Goal: Task Accomplishment & Management: Manage account settings

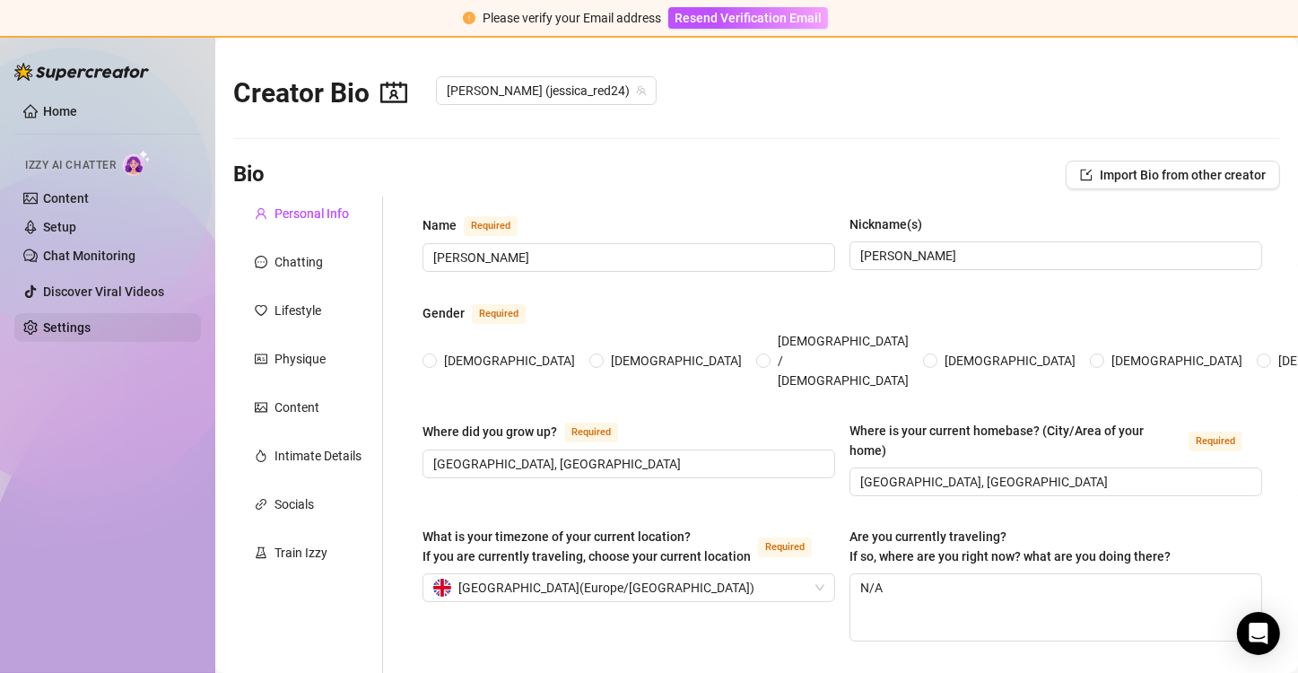
radio input "true"
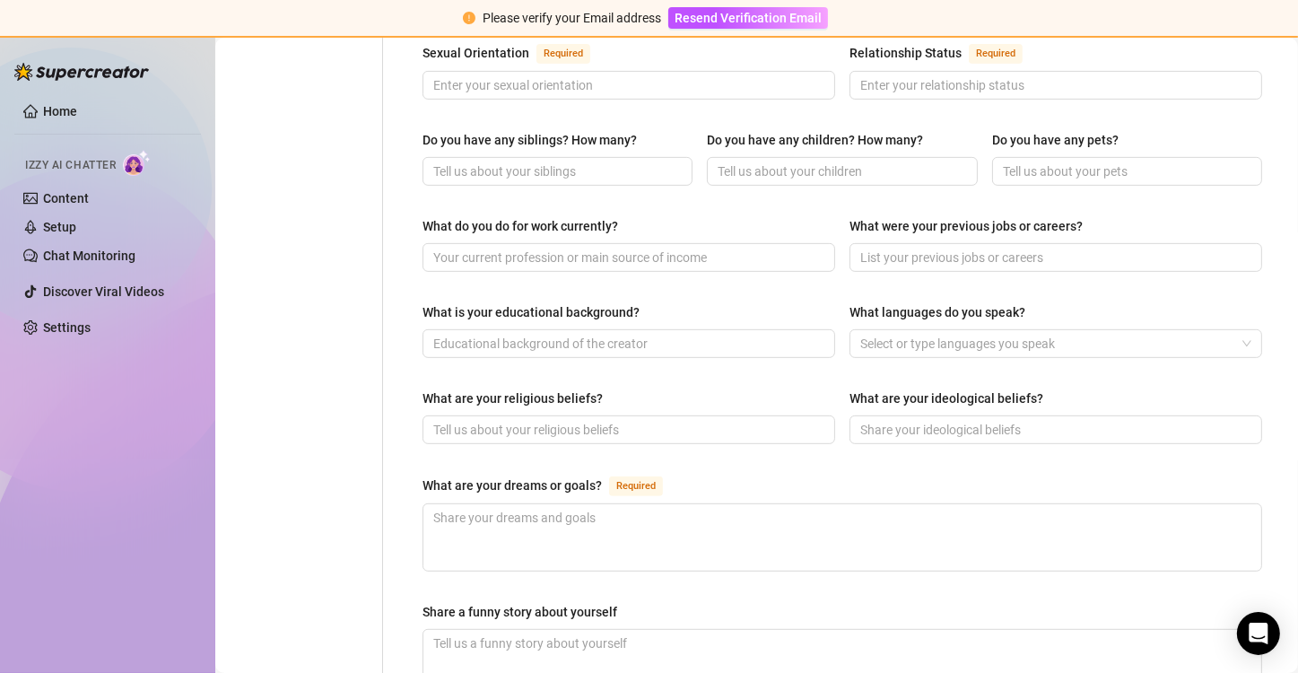
scroll to position [1147, 0]
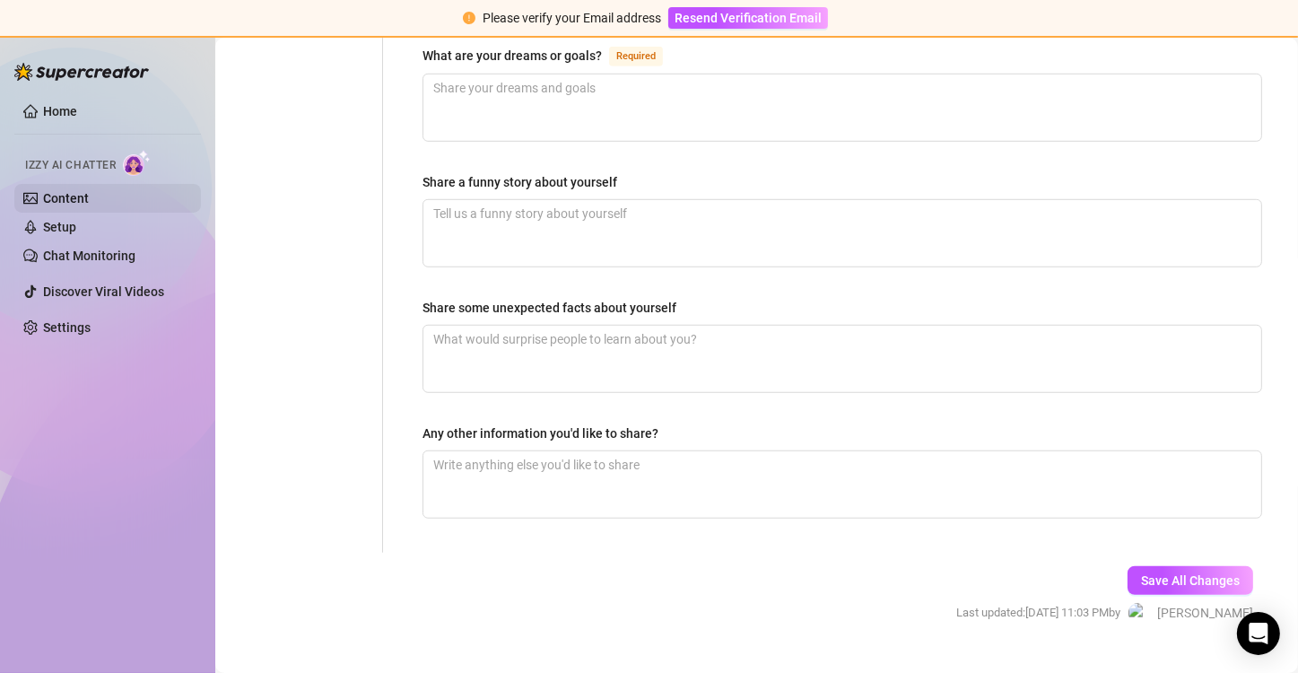
click at [81, 191] on link "Content" at bounding box center [66, 198] width 46 height 14
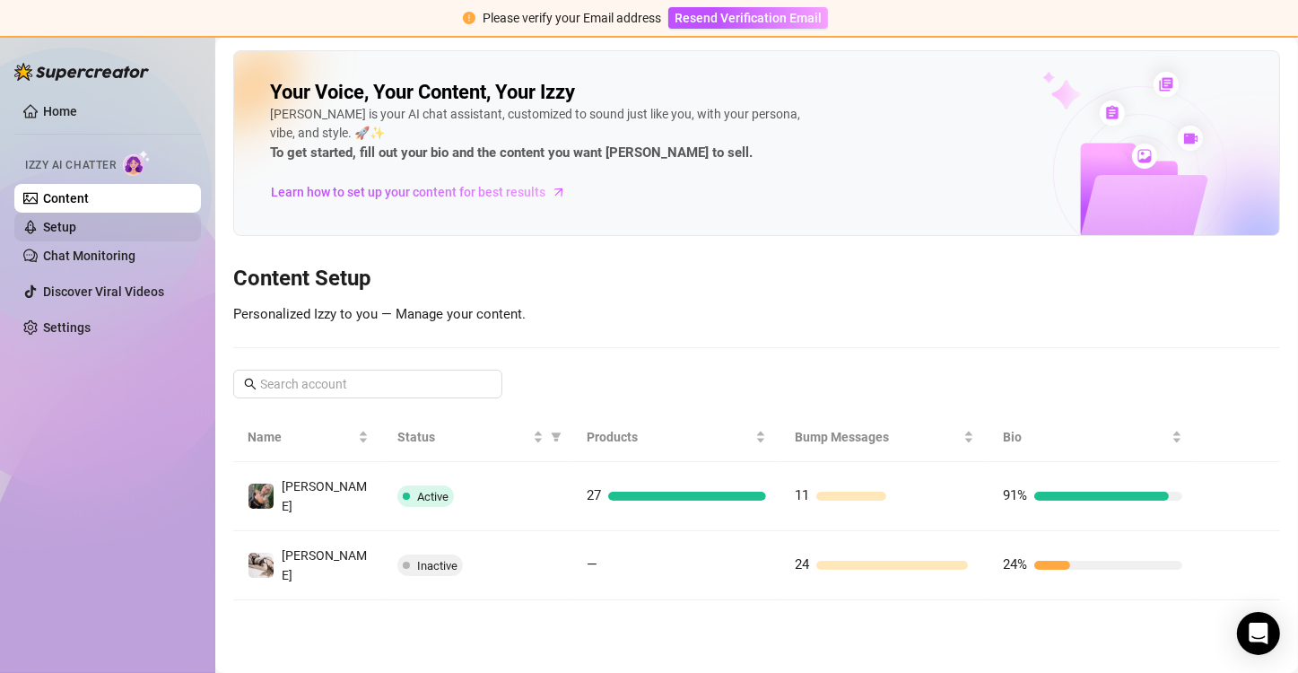
click at [76, 234] on link "Setup" at bounding box center [59, 227] width 33 height 14
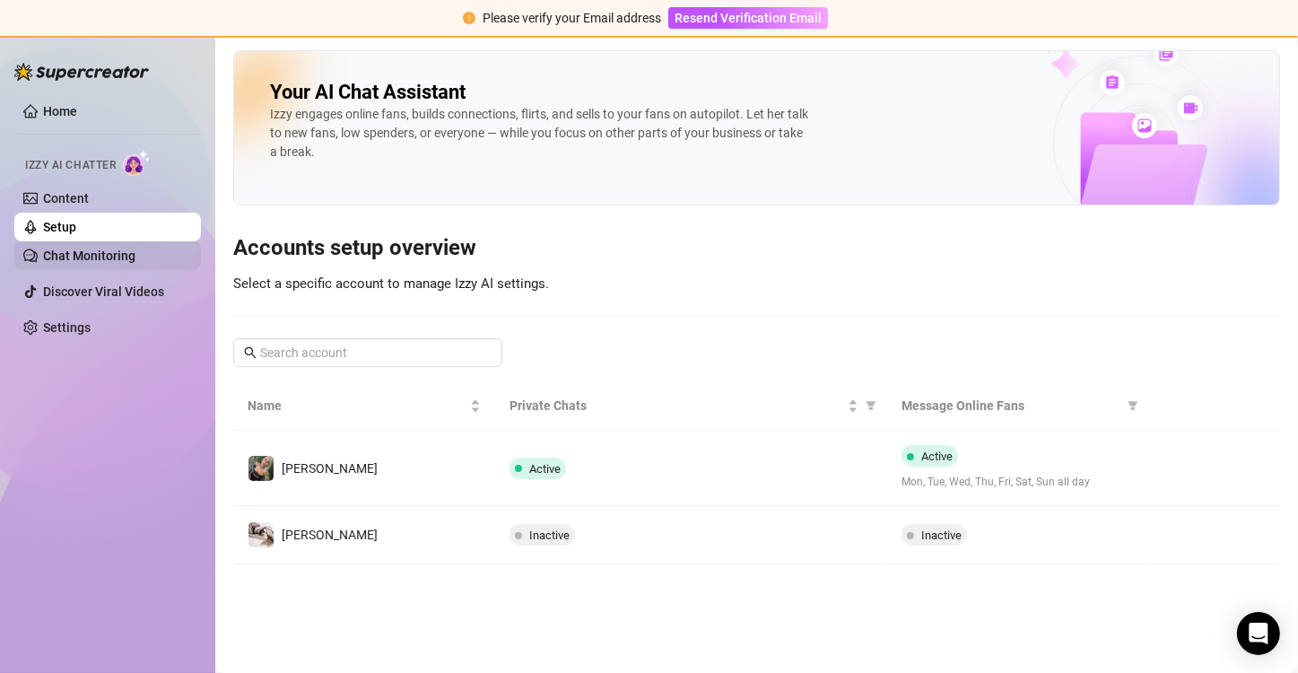
click at [133, 259] on link "Chat Monitoring" at bounding box center [89, 255] width 92 height 14
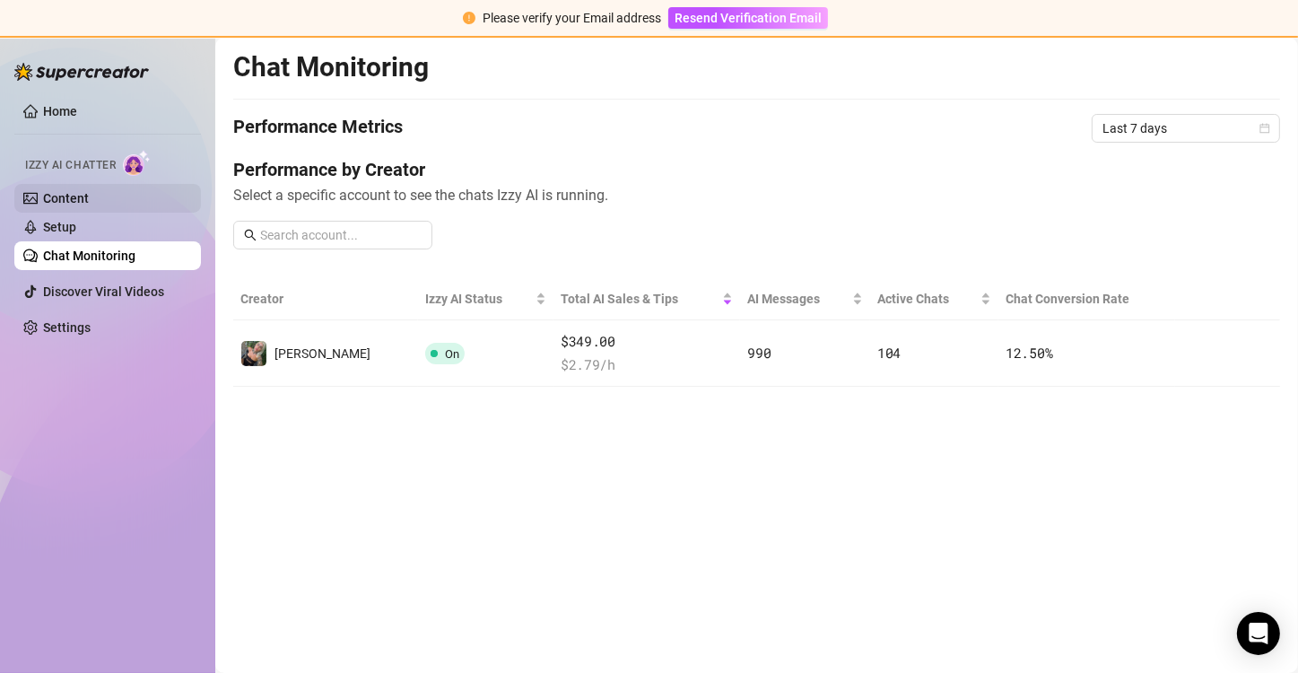
click at [89, 191] on link "Content" at bounding box center [66, 198] width 46 height 14
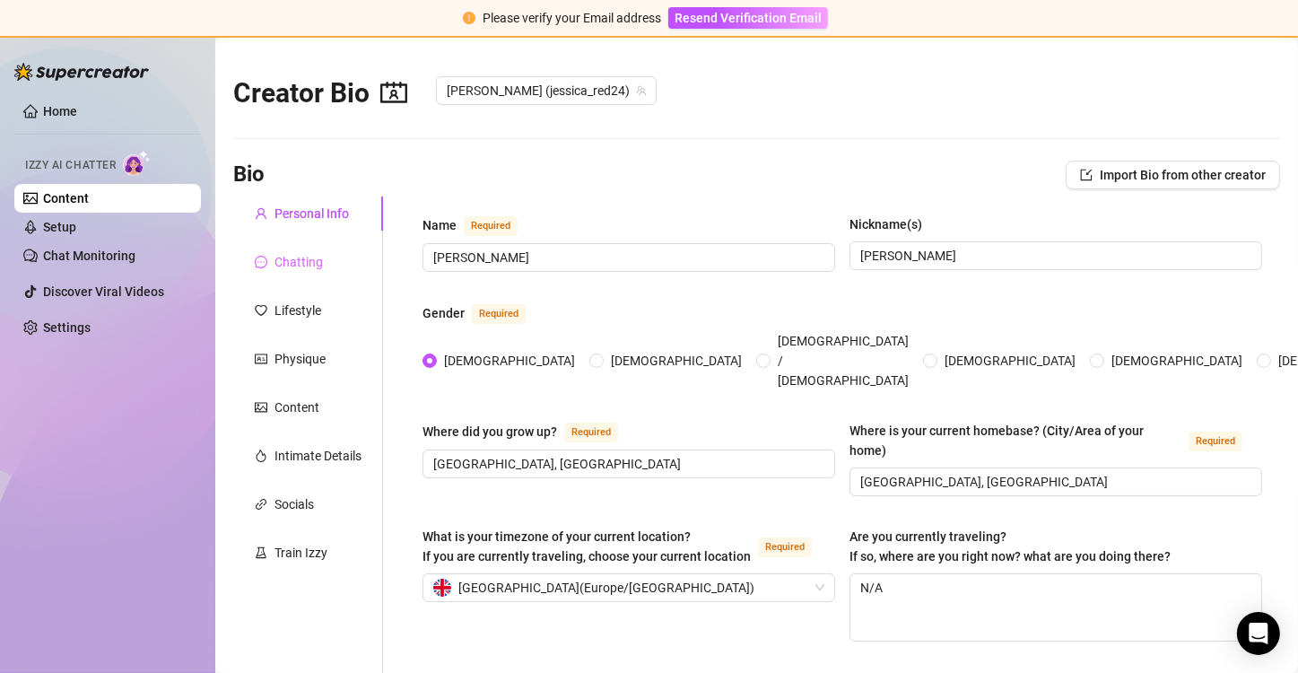
click at [327, 255] on div "Chatting" at bounding box center [308, 262] width 150 height 34
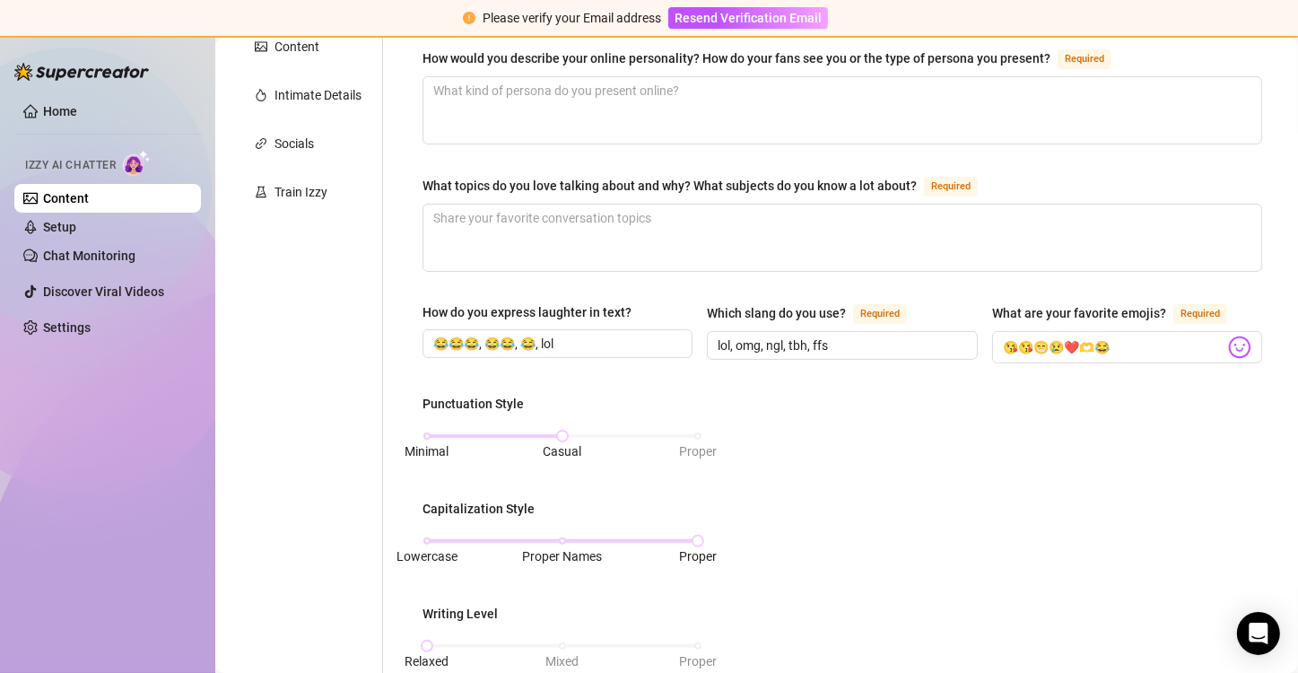
scroll to position [188, 0]
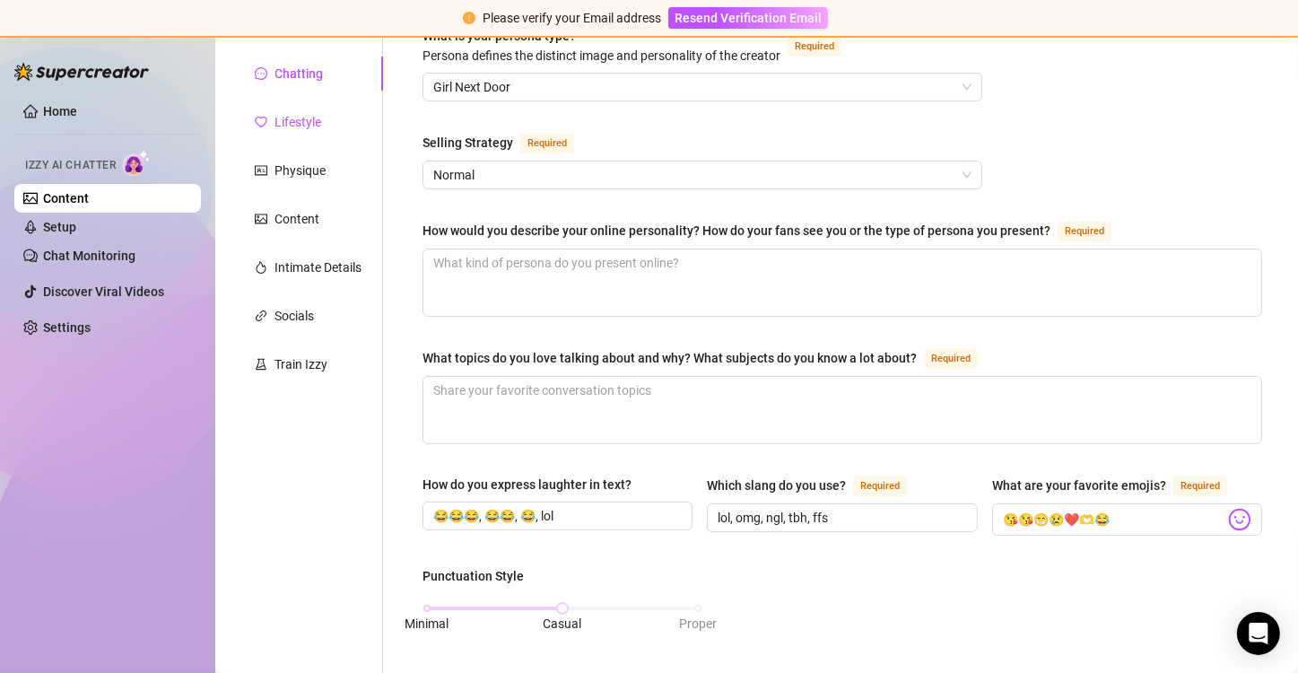
click at [307, 126] on div "Lifestyle" at bounding box center [297, 122] width 47 height 20
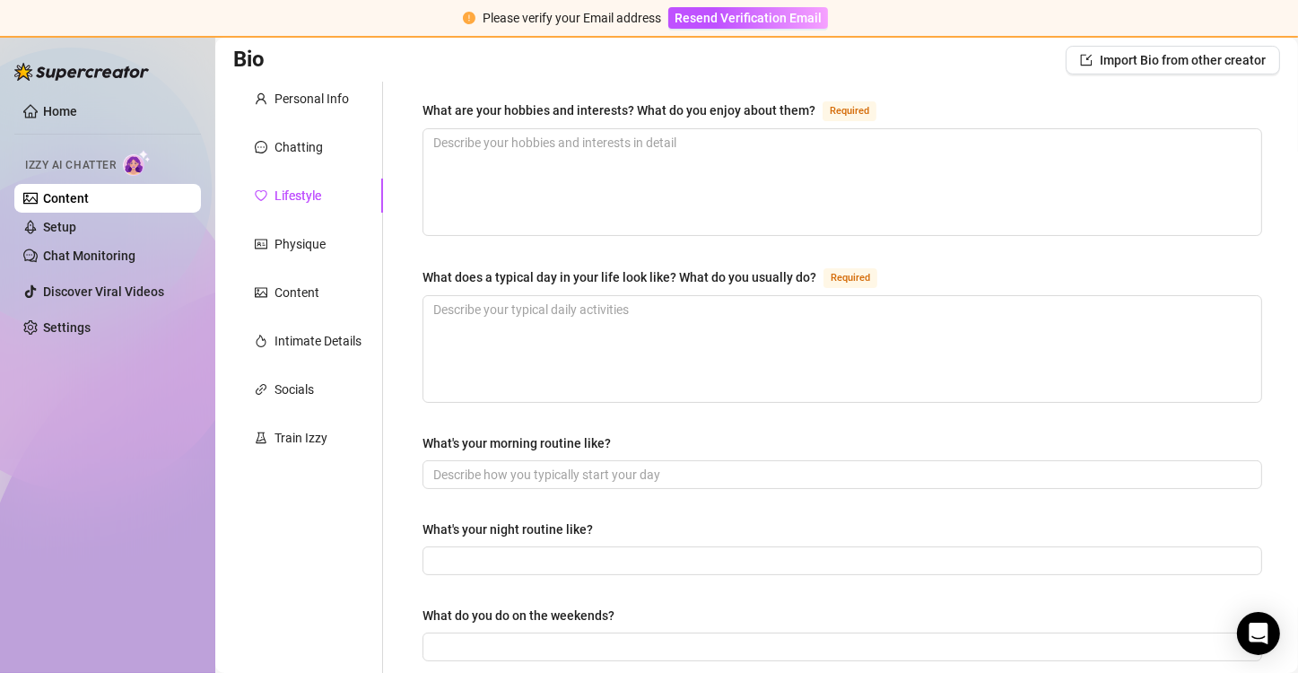
scroll to position [0, 0]
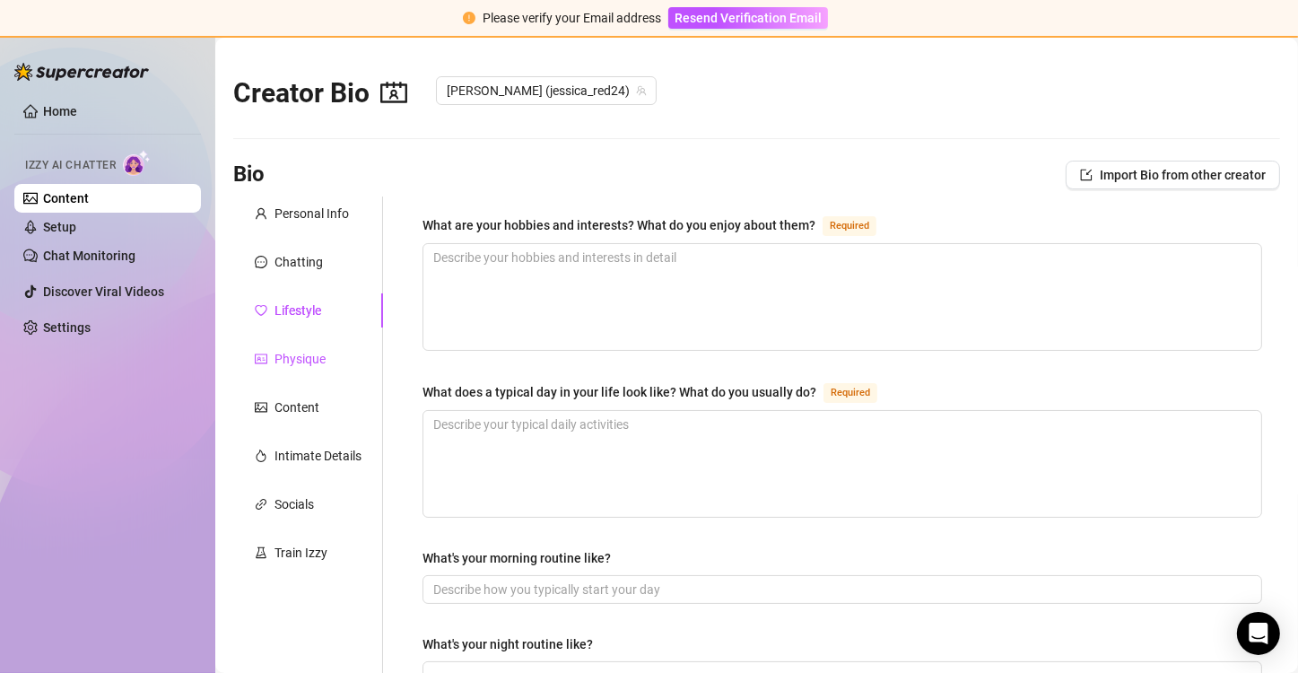
click at [319, 359] on div "Physique" at bounding box center [299, 359] width 51 height 20
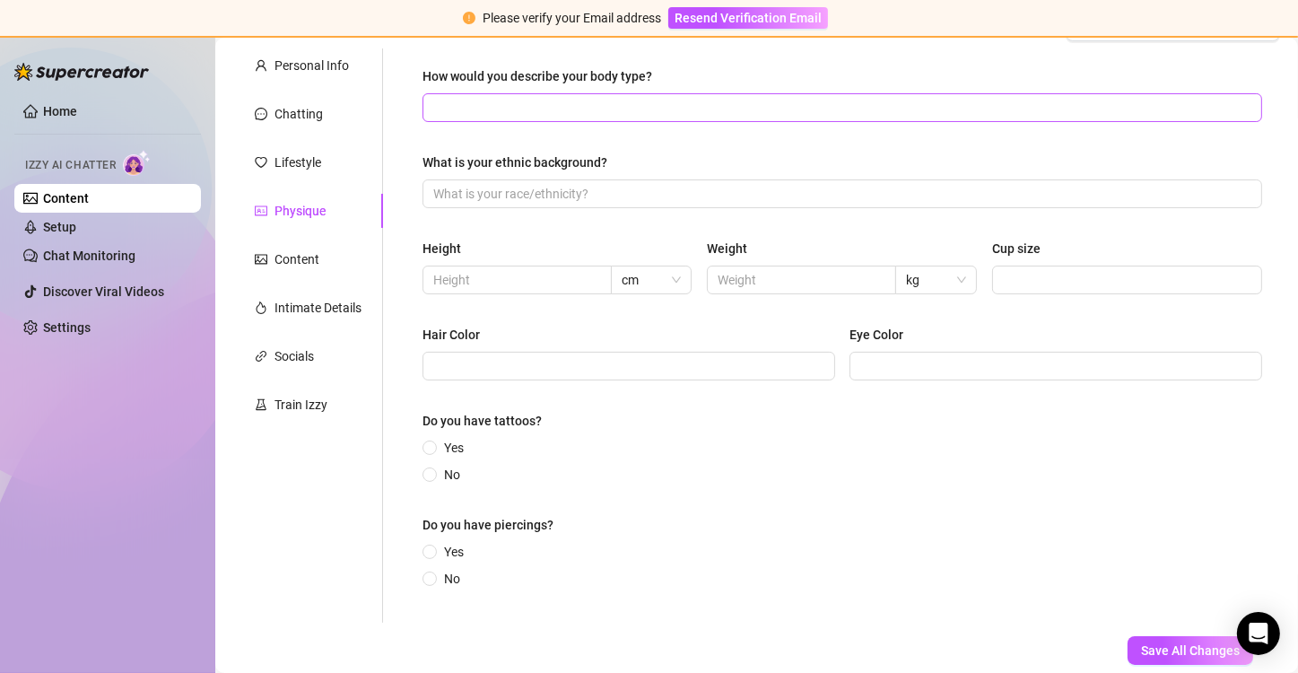
scroll to position [254, 0]
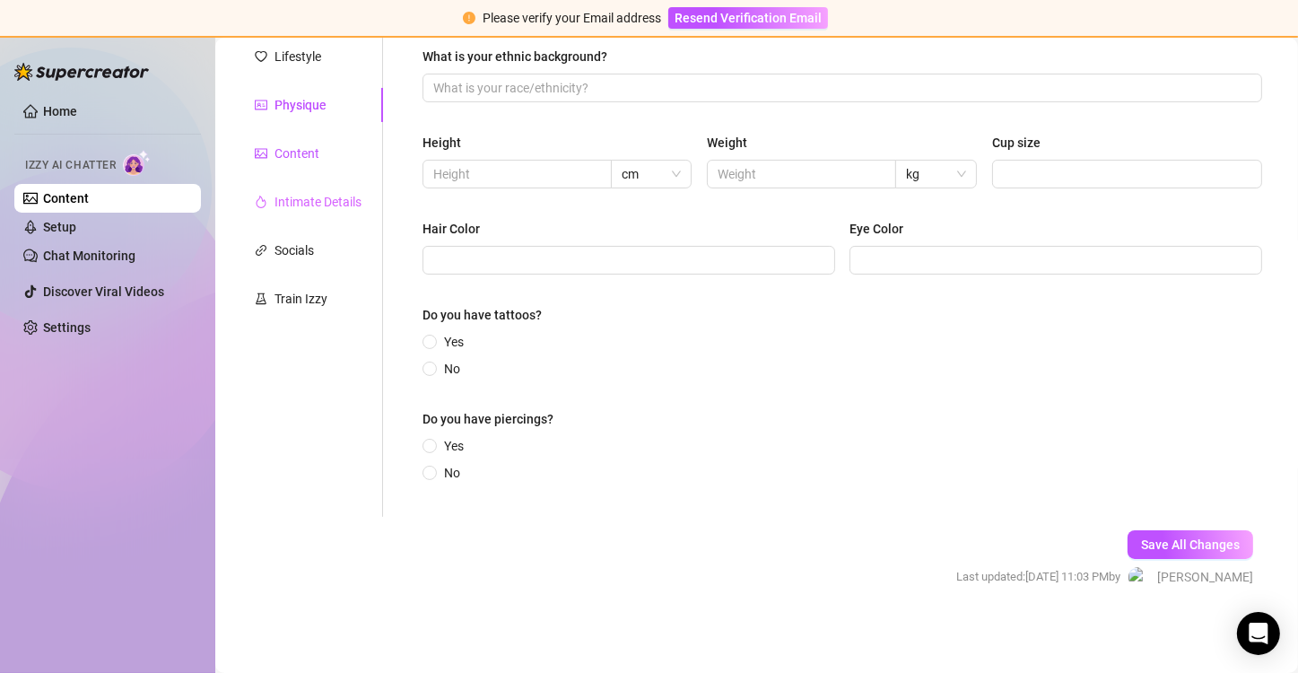
click at [296, 146] on div "Content" at bounding box center [296, 154] width 45 height 20
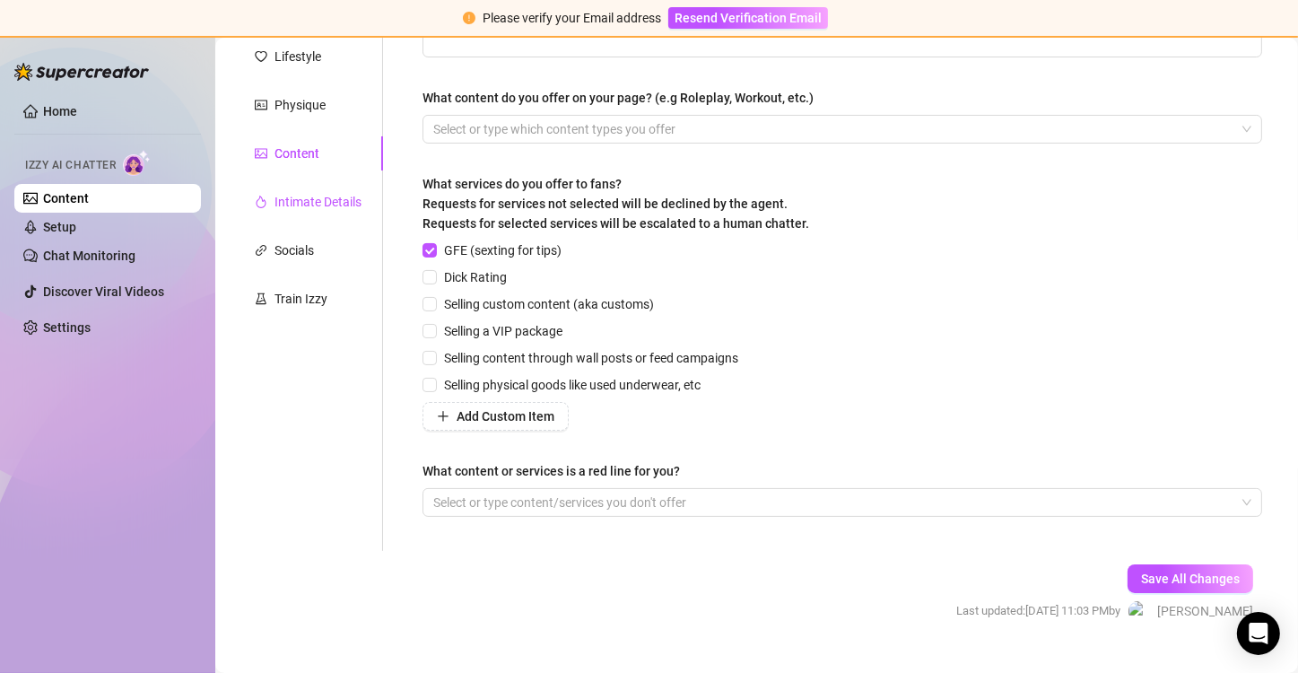
click at [331, 204] on div "Intimate Details" at bounding box center [317, 202] width 87 height 20
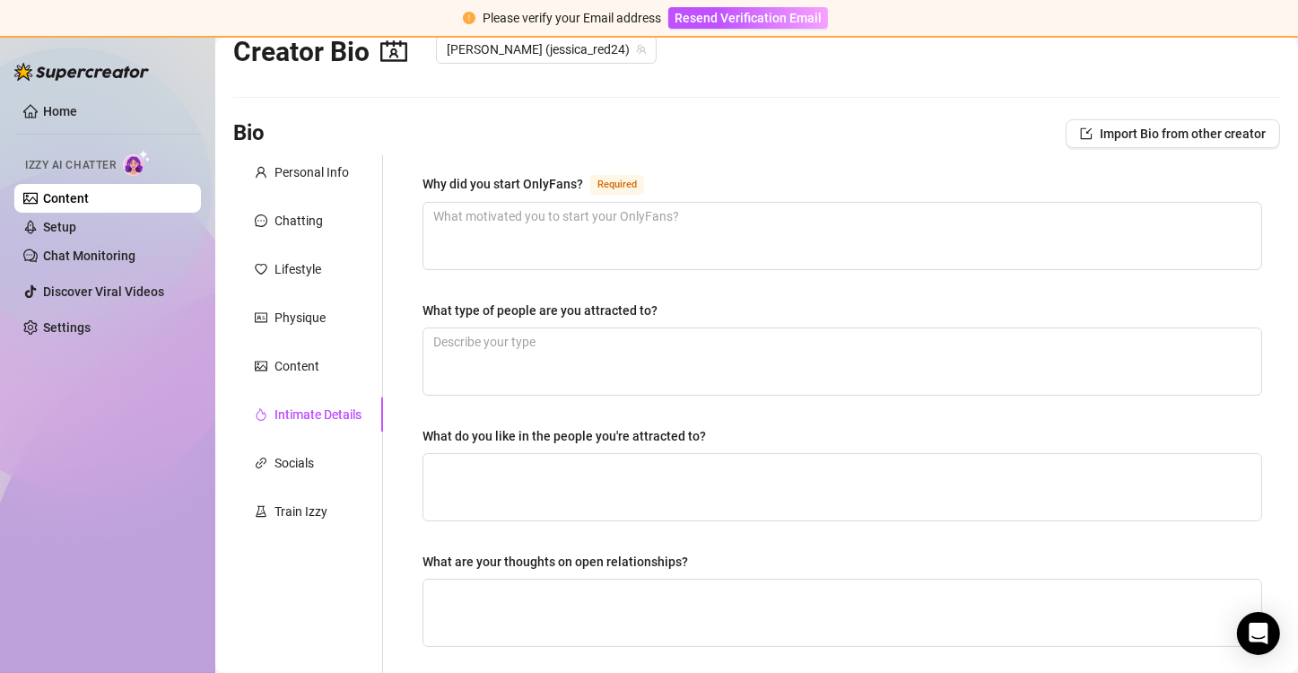
scroll to position [0, 0]
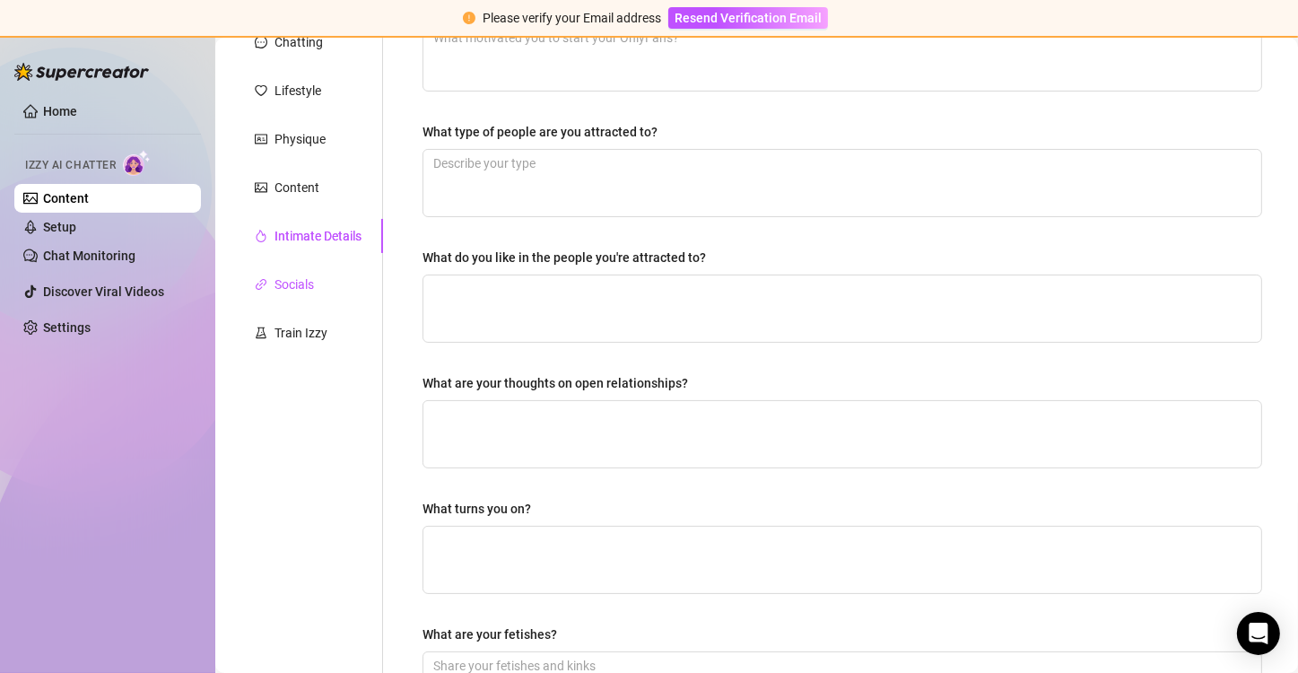
click at [304, 279] on div "Socials" at bounding box center [293, 284] width 39 height 20
